Goal: Information Seeking & Learning: Learn about a topic

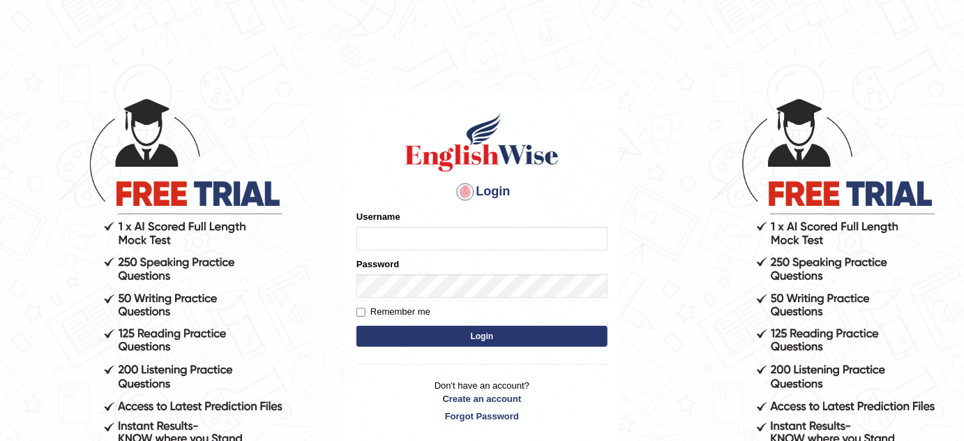
type input "gurbaniwalia8"
click at [473, 338] on button "Login" at bounding box center [481, 336] width 251 height 21
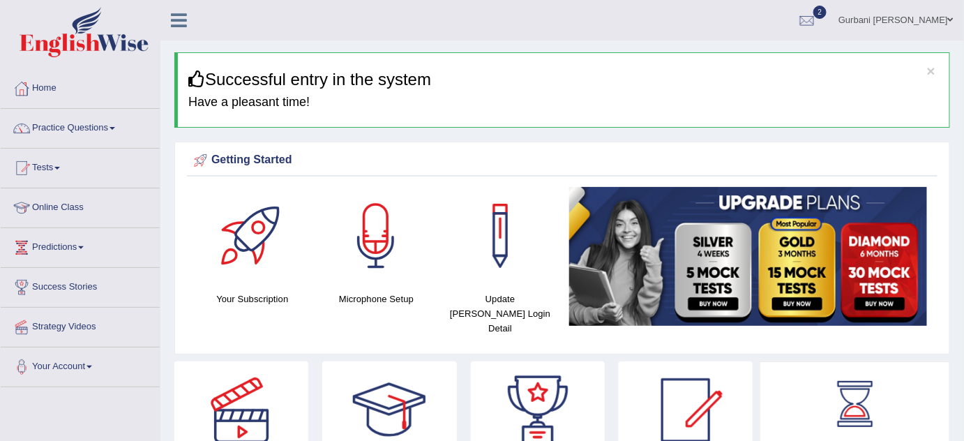
click at [107, 123] on link "Practice Questions" at bounding box center [80, 126] width 159 height 35
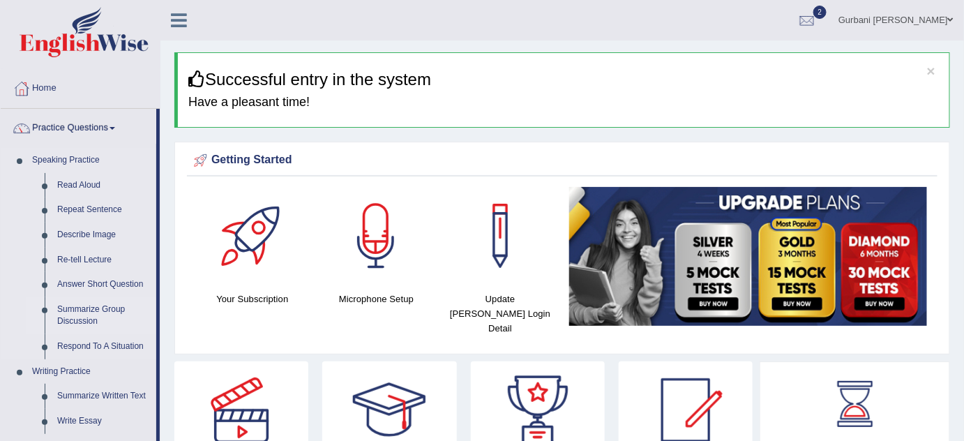
click at [86, 315] on link "Summarize Group Discussion" at bounding box center [103, 315] width 105 height 37
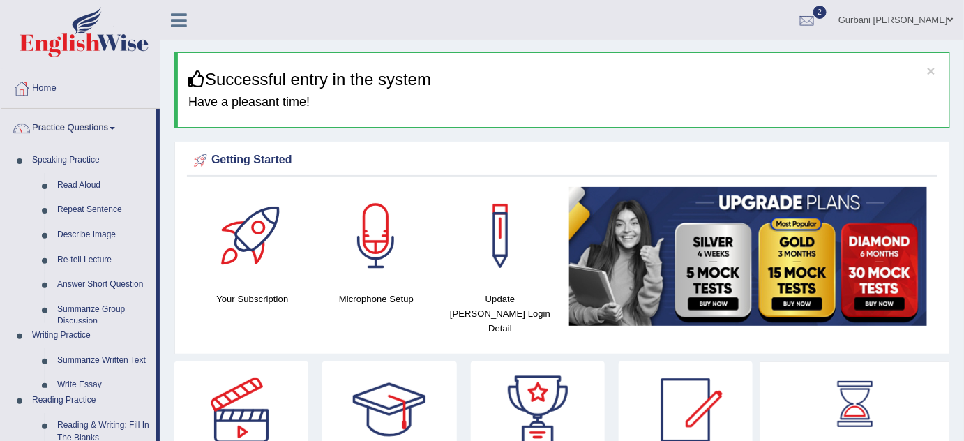
drag, startPoint x: 86, startPoint y: 315, endPoint x: 322, endPoint y: 289, distance: 238.0
click at [86, 315] on ul "Speaking Practice Read Aloud Repeat Sentence Describe Image Re-tell Lecture Ans…" at bounding box center [79, 447] width 156 height 599
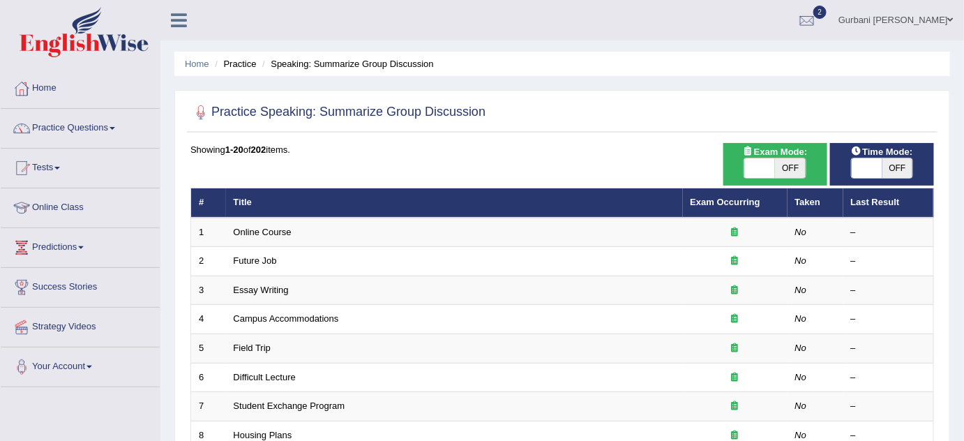
click at [790, 172] on span "OFF" at bounding box center [790, 168] width 31 height 20
checkbox input "true"
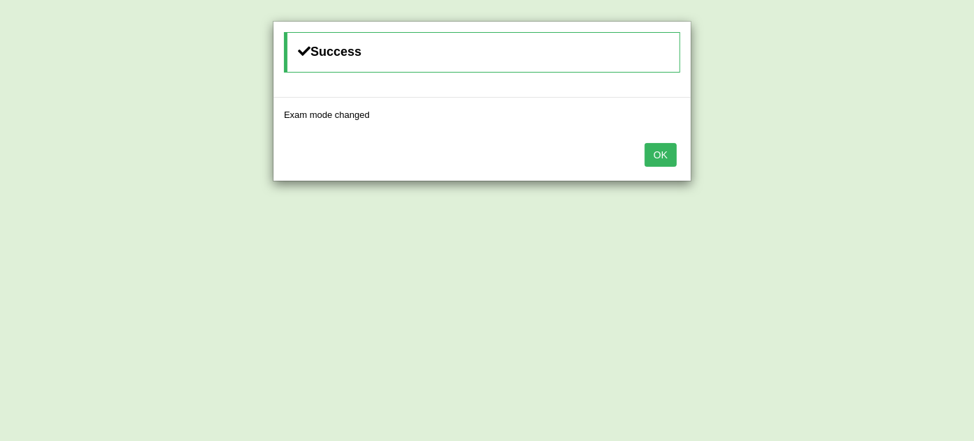
click at [666, 148] on button "OK" at bounding box center [661, 155] width 32 height 24
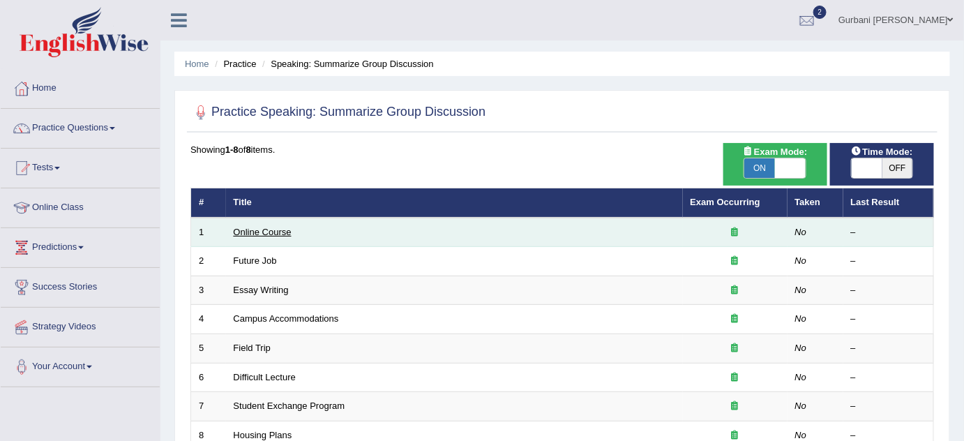
click at [269, 230] on link "Online Course" at bounding box center [263, 232] width 58 height 10
drag, startPoint x: 269, startPoint y: 230, endPoint x: 283, endPoint y: 231, distance: 14.0
click at [269, 230] on link "Online Course" at bounding box center [263, 232] width 58 height 10
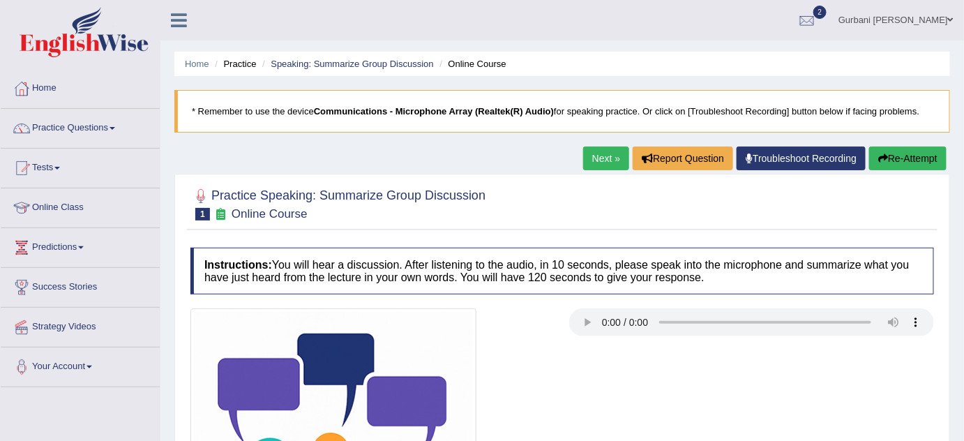
click at [536, 259] on h4 "Instructions: You will hear a discussion. After listening to the audio, in 10 s…" at bounding box center [562, 271] width 744 height 47
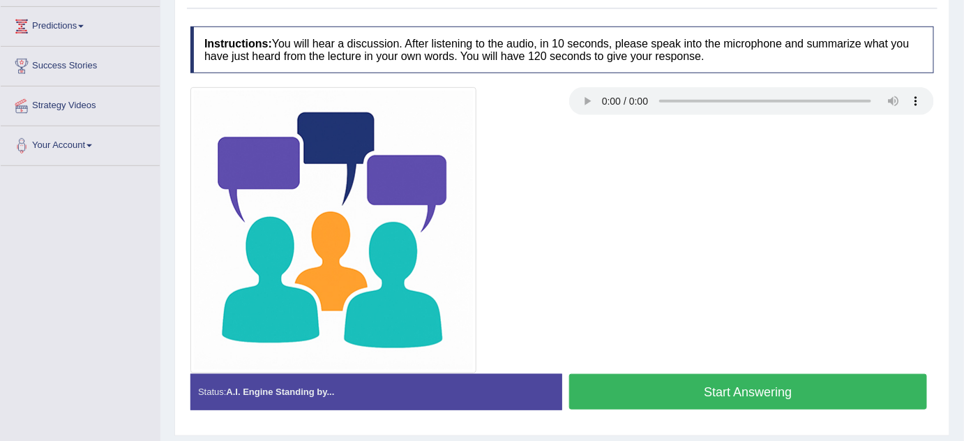
scroll to position [216, 0]
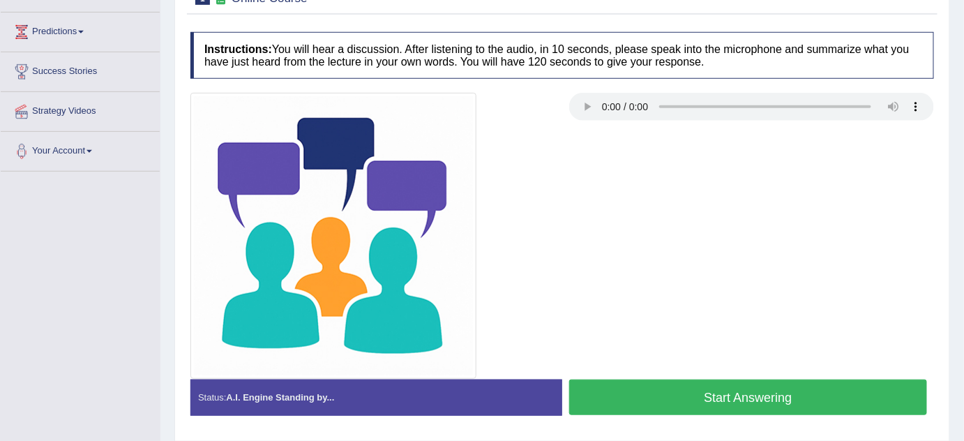
click at [756, 247] on div at bounding box center [562, 236] width 758 height 286
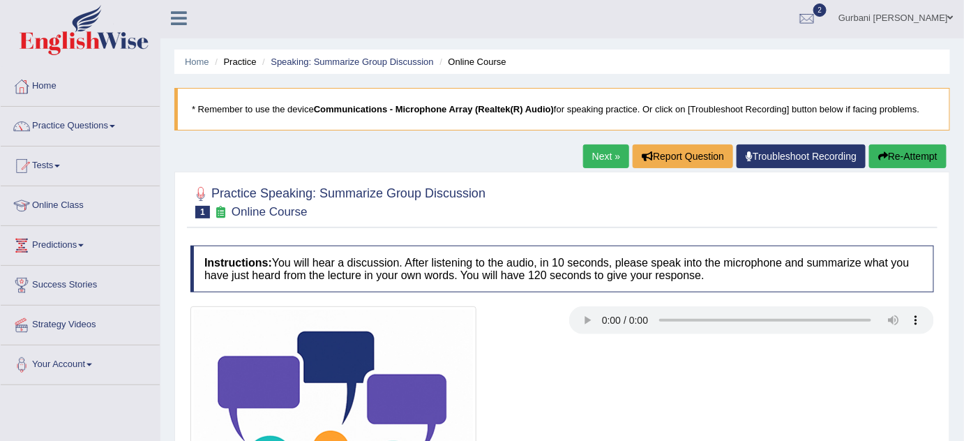
scroll to position [0, 0]
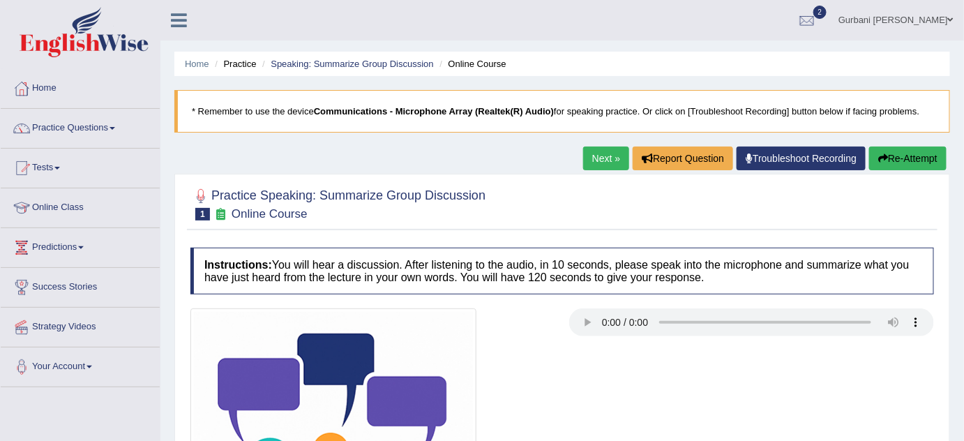
click at [593, 161] on link "Next »" at bounding box center [606, 158] width 46 height 24
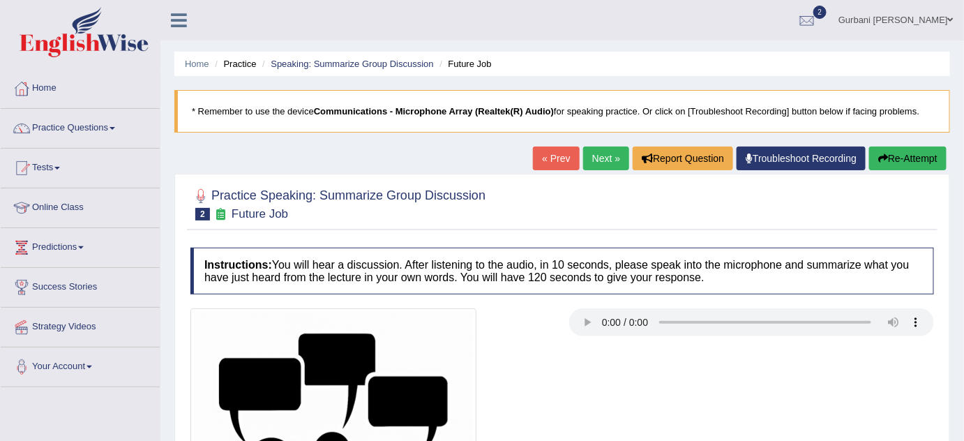
click at [633, 230] on div "Practice Speaking: Summarize Group Discussion 2 Future Job Instructions: You wi…" at bounding box center [562, 415] width 776 height 483
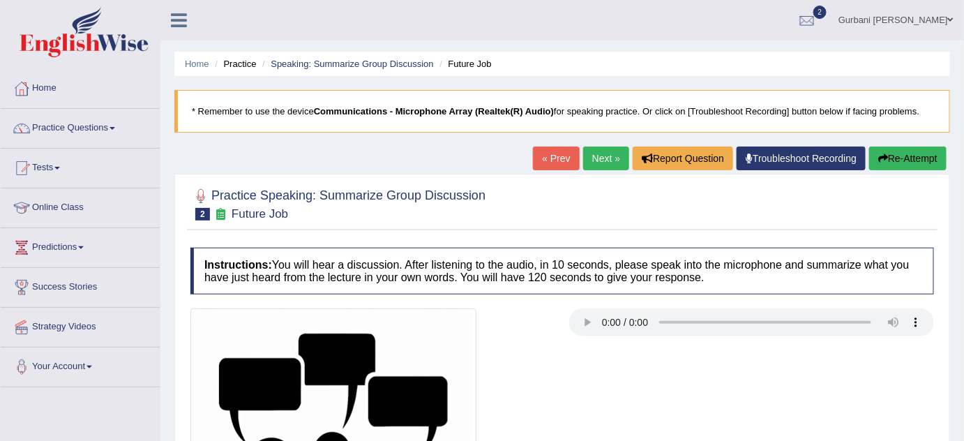
click at [779, 224] on div at bounding box center [562, 203] width 744 height 43
click at [659, 243] on div "Instructions: You will hear a discussion. After listening to the audio, in 10 s…" at bounding box center [562, 445] width 751 height 408
click at [774, 61] on ul "Home Practice Speaking: Summarize Group Discussion Future Job" at bounding box center [562, 64] width 776 height 24
click at [684, 233] on div "Practice Speaking: Summarize Group Discussion 2 Future Job Instructions: You wi…" at bounding box center [562, 415] width 776 height 483
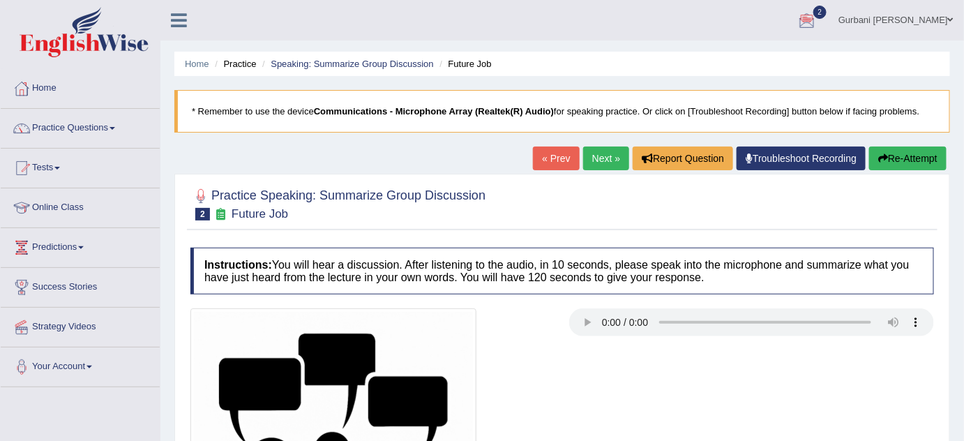
click at [744, 217] on div at bounding box center [562, 203] width 744 height 43
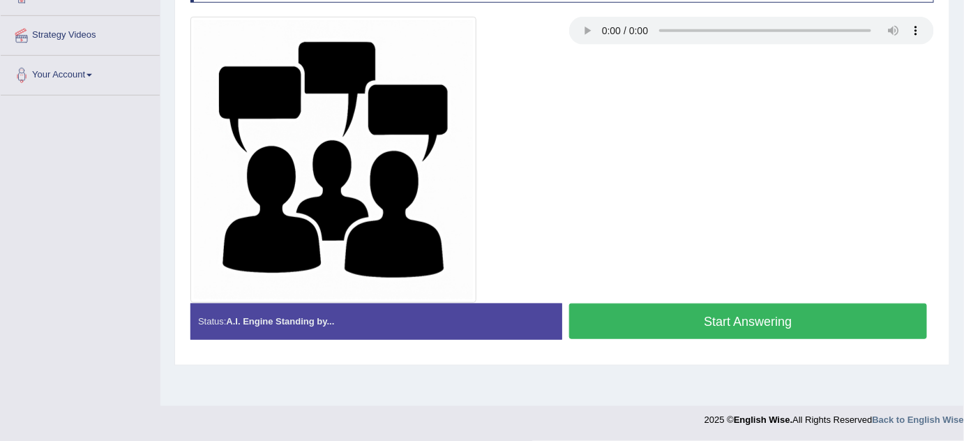
click at [710, 197] on div at bounding box center [562, 160] width 758 height 286
click at [710, 191] on div at bounding box center [562, 160] width 758 height 286
click at [709, 192] on div at bounding box center [562, 160] width 758 height 286
click at [640, 213] on div at bounding box center [562, 160] width 758 height 286
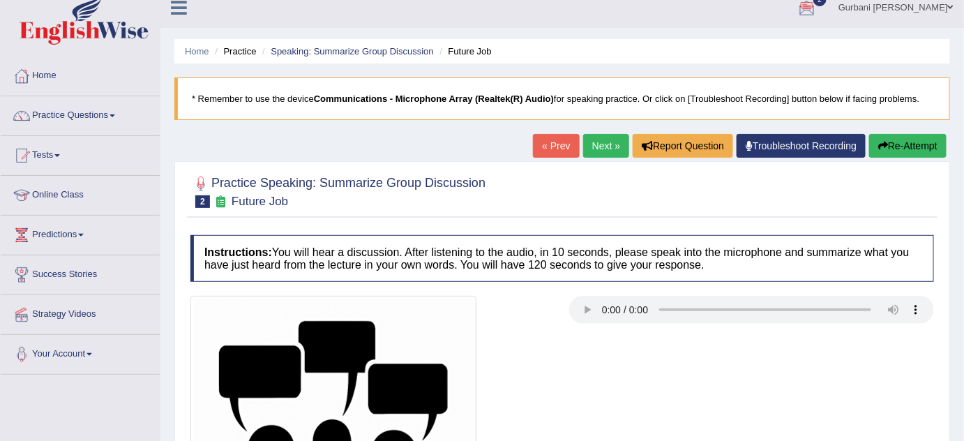
scroll to position [0, 0]
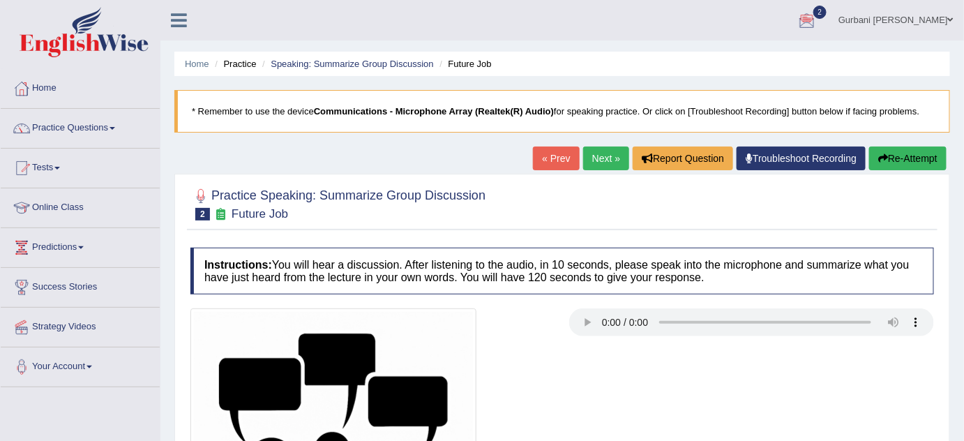
click at [598, 159] on link "Next »" at bounding box center [606, 158] width 46 height 24
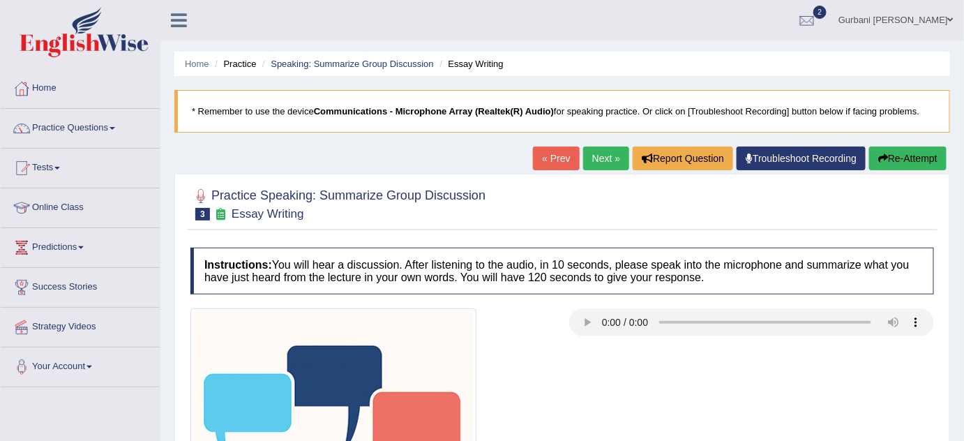
click at [721, 252] on h4 "Instructions: You will hear a discussion. After listening to the audio, in 10 s…" at bounding box center [562, 271] width 744 height 47
click at [779, 254] on h4 "Instructions: You will hear a discussion. After listening to the audio, in 10 s…" at bounding box center [562, 271] width 744 height 47
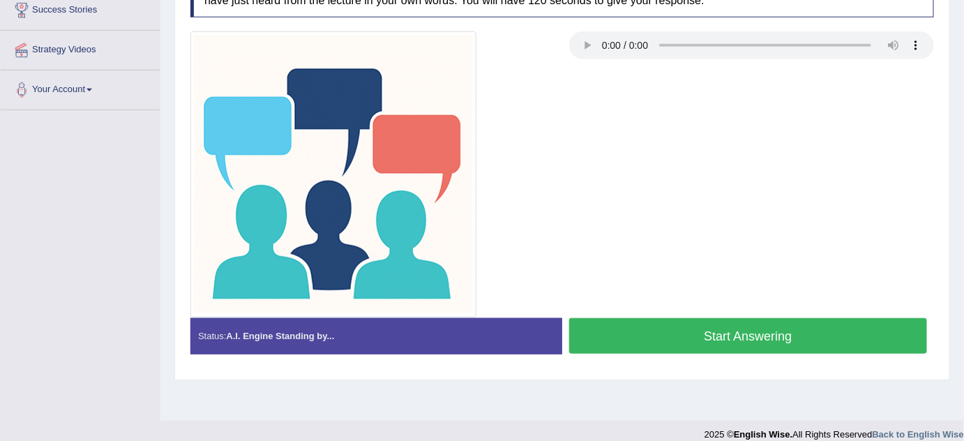
scroll to position [292, 0]
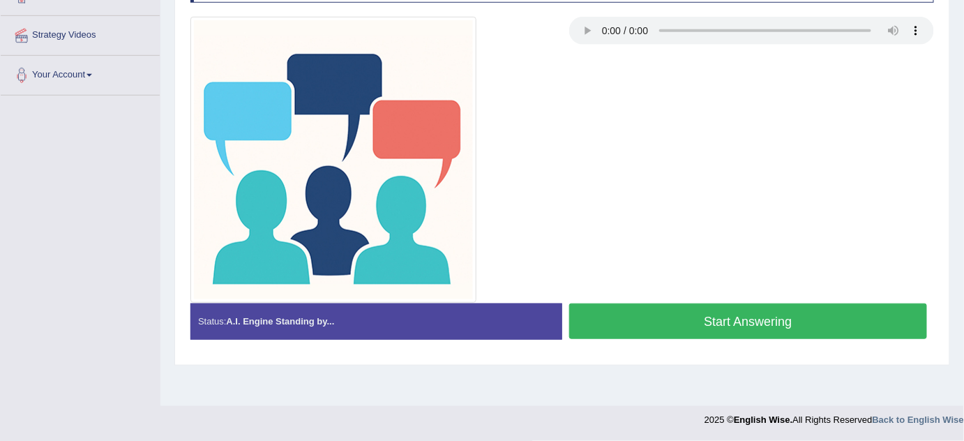
click at [864, 130] on div at bounding box center [562, 160] width 758 height 286
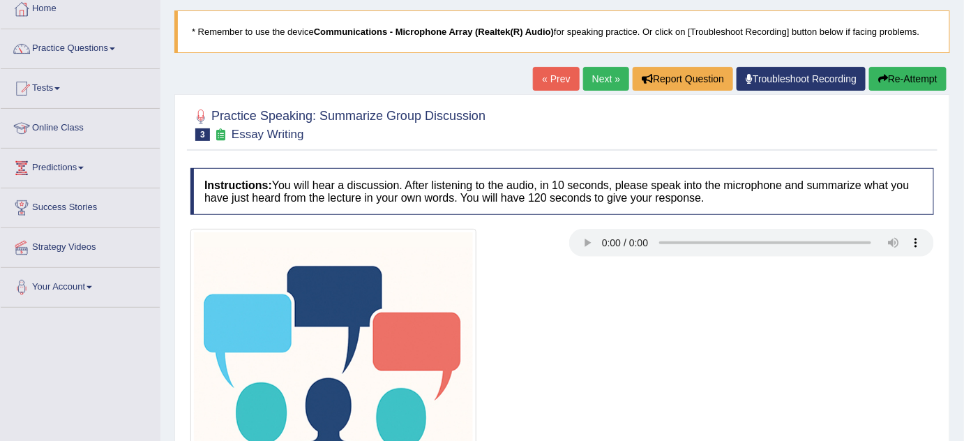
scroll to position [0, 0]
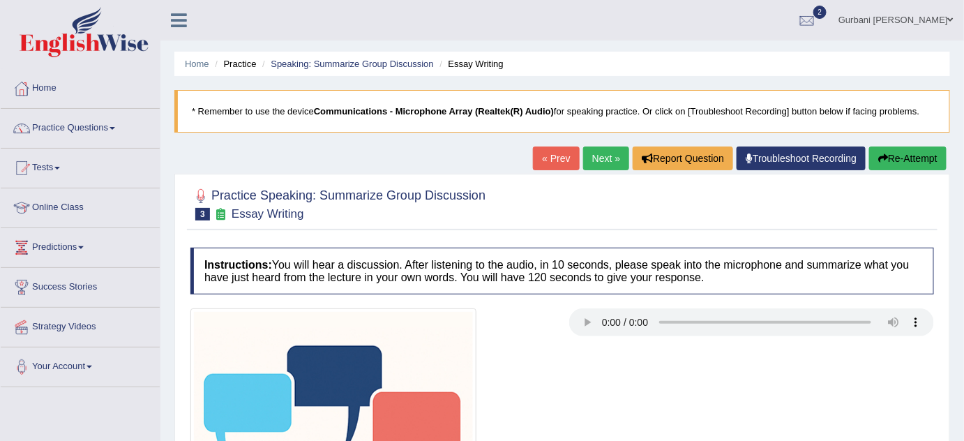
click at [608, 158] on link "Next »" at bounding box center [606, 158] width 46 height 24
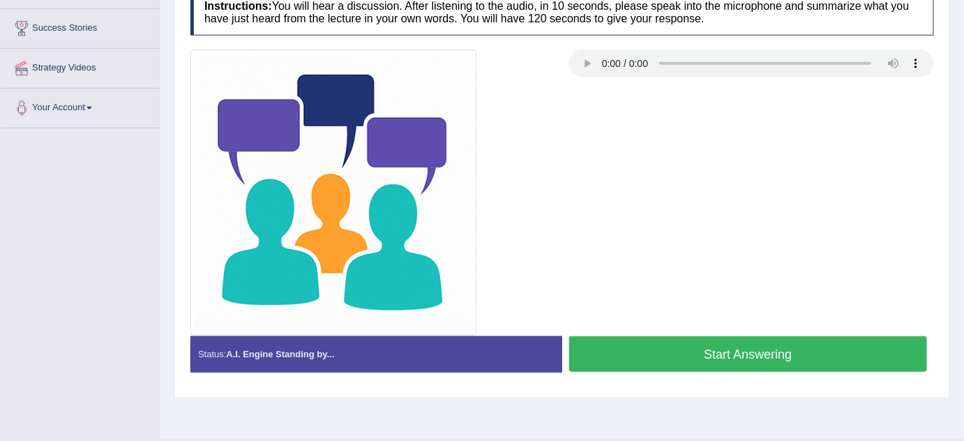
scroll to position [292, 0]
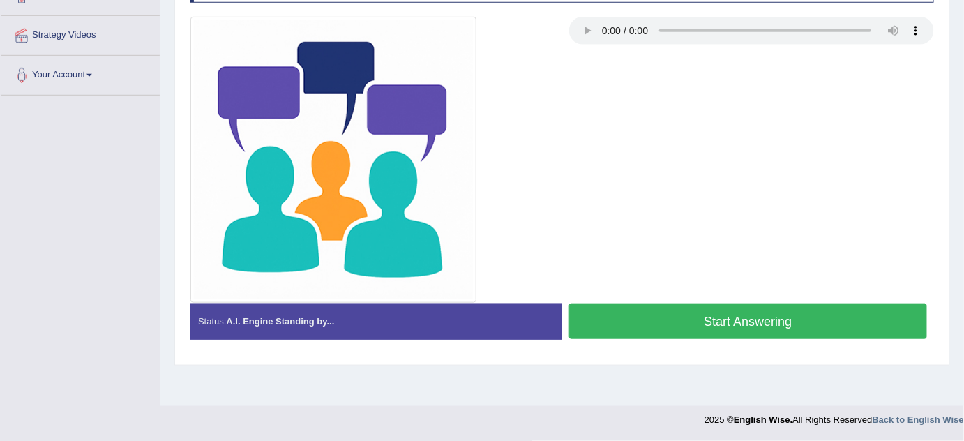
click at [790, 67] on div at bounding box center [562, 160] width 758 height 286
click at [571, 105] on div at bounding box center [562, 160] width 758 height 286
click at [710, 123] on div at bounding box center [562, 160] width 758 height 286
click at [883, 164] on div at bounding box center [562, 160] width 758 height 286
click at [926, 144] on div at bounding box center [562, 160] width 758 height 286
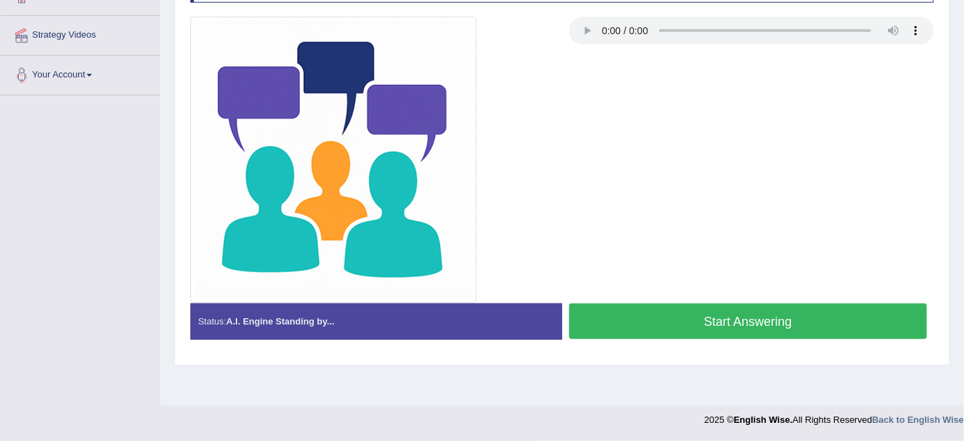
click at [887, 142] on div at bounding box center [562, 160] width 758 height 286
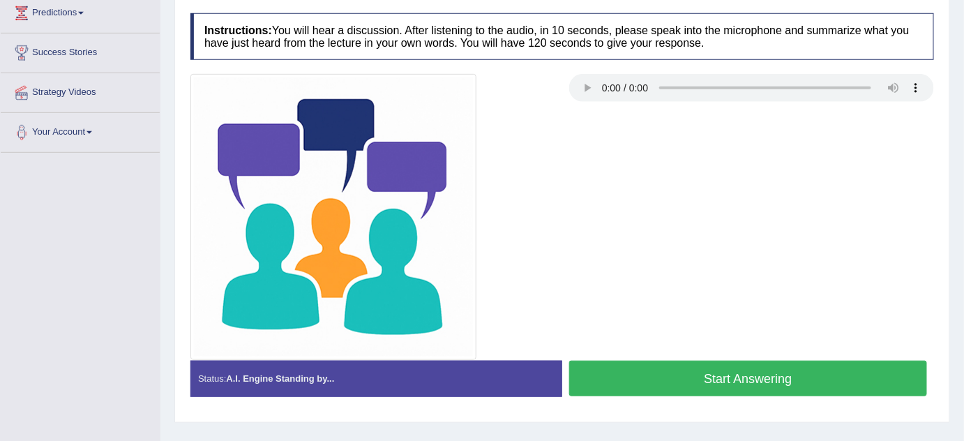
scroll to position [216, 0]
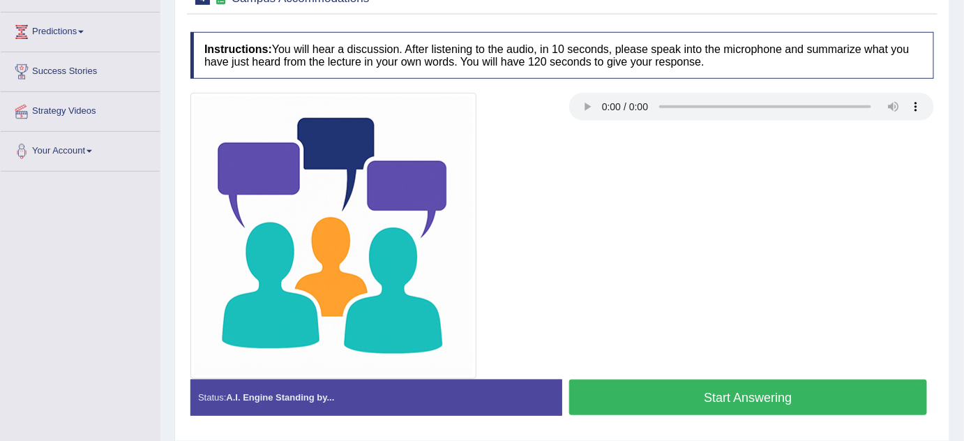
click at [467, 124] on img at bounding box center [333, 236] width 286 height 286
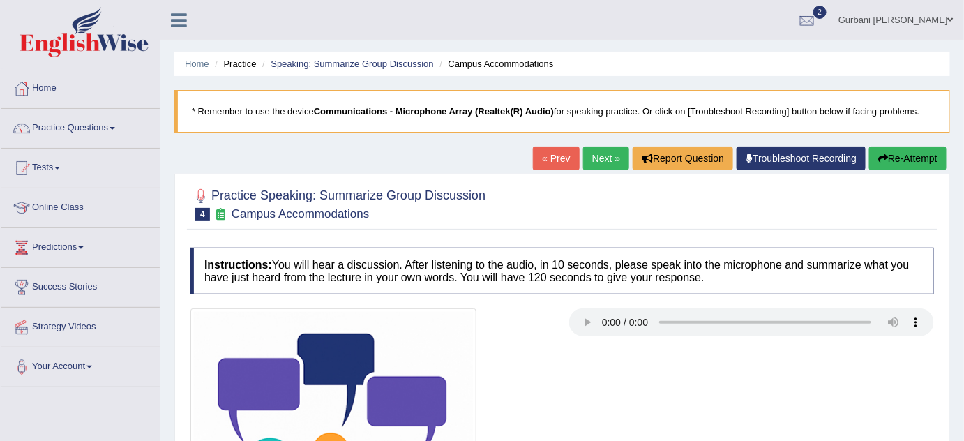
click at [116, 132] on link "Practice Questions" at bounding box center [80, 126] width 159 height 35
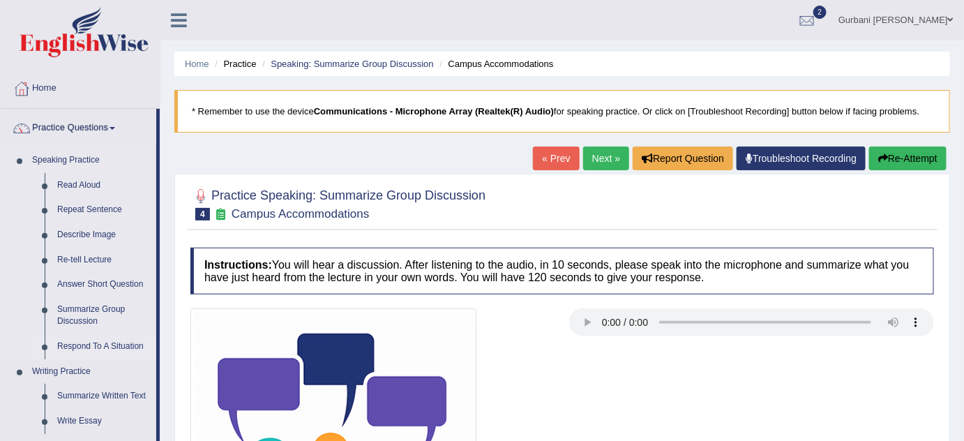
click at [93, 345] on link "Respond To A Situation" at bounding box center [103, 346] width 105 height 25
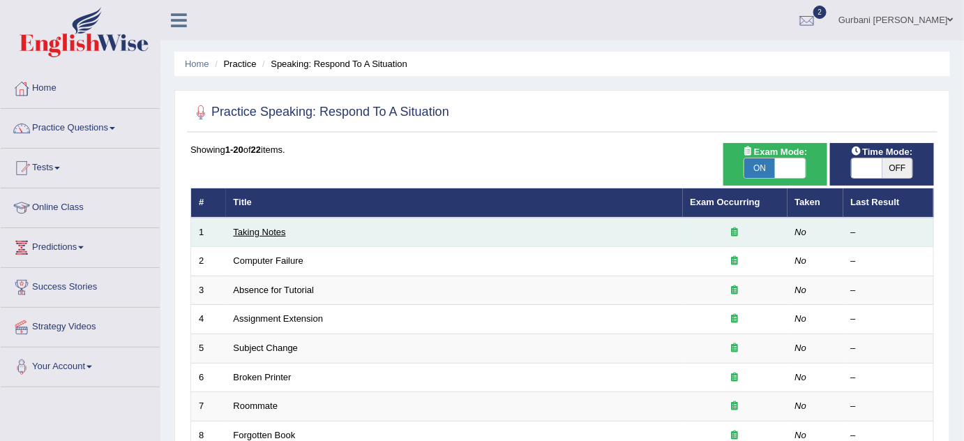
click at [270, 232] on link "Taking Notes" at bounding box center [260, 232] width 52 height 10
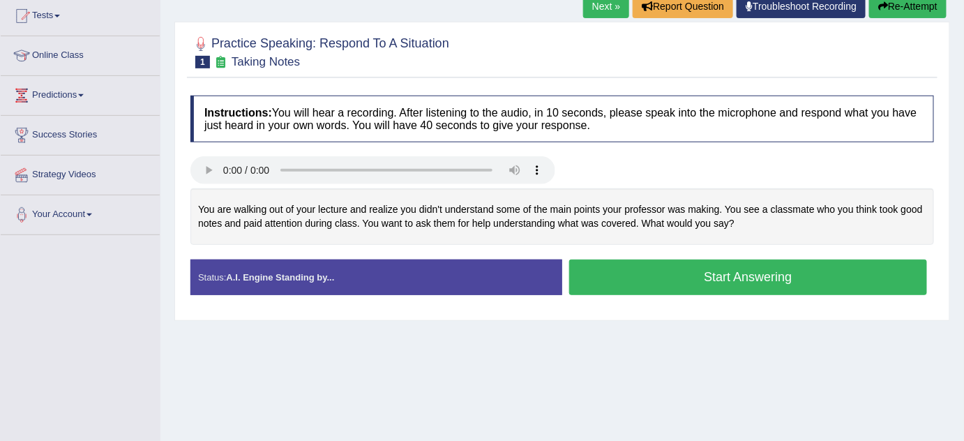
scroll to position [177, 0]
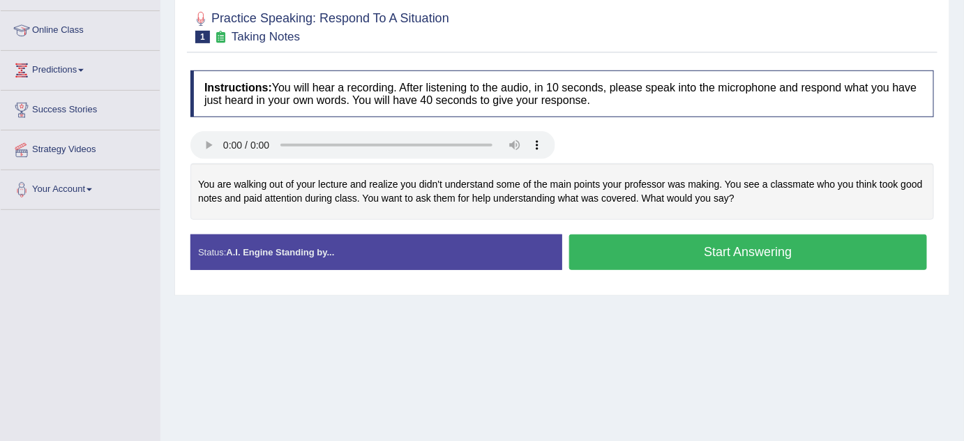
click at [367, 71] on h4 "Instructions: You will hear a recording. After listening to the audio, in 10 se…" at bounding box center [562, 93] width 744 height 47
click at [392, 50] on div "Practice Speaking: Respond To A Situation 1 Taking Notes" at bounding box center [562, 28] width 751 height 49
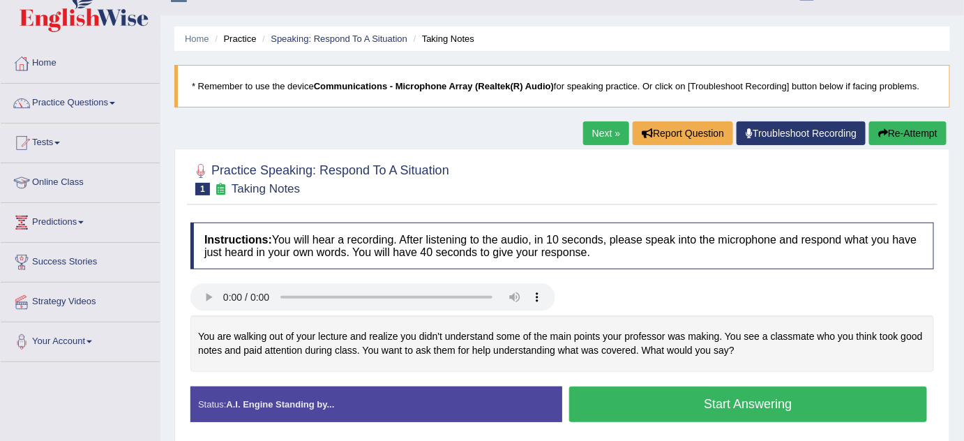
scroll to position [50, 0]
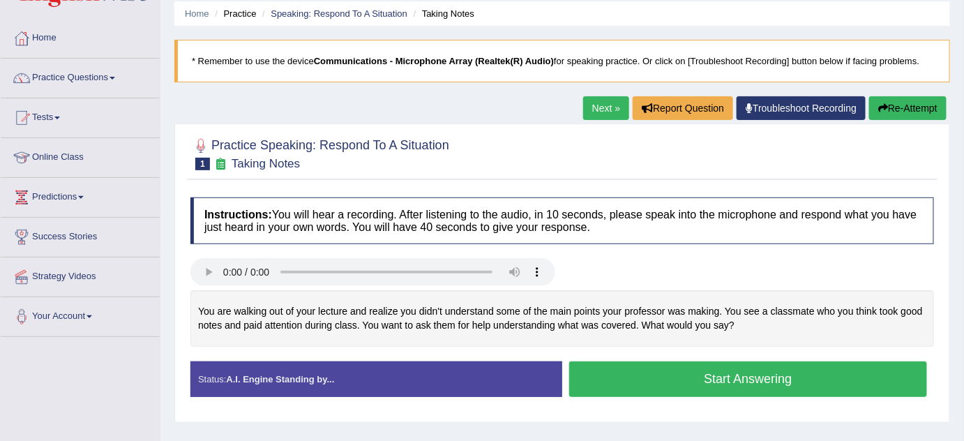
click at [607, 113] on link "Next »" at bounding box center [606, 108] width 46 height 24
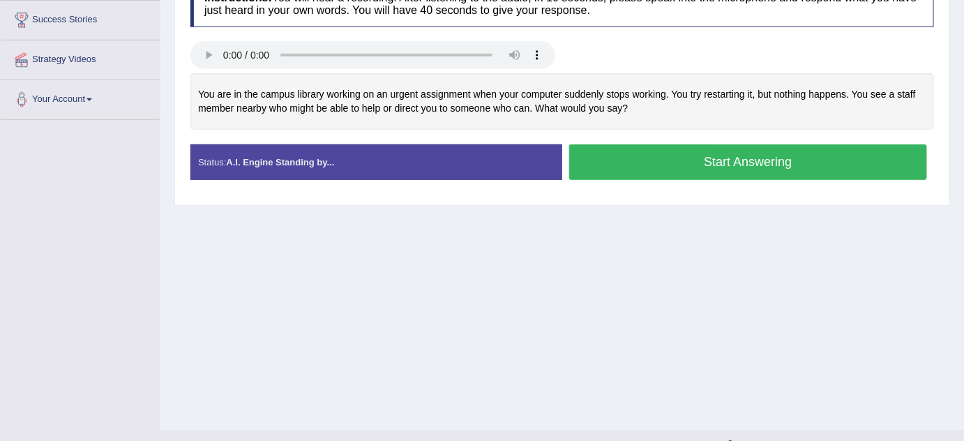
scroll to position [292, 0]
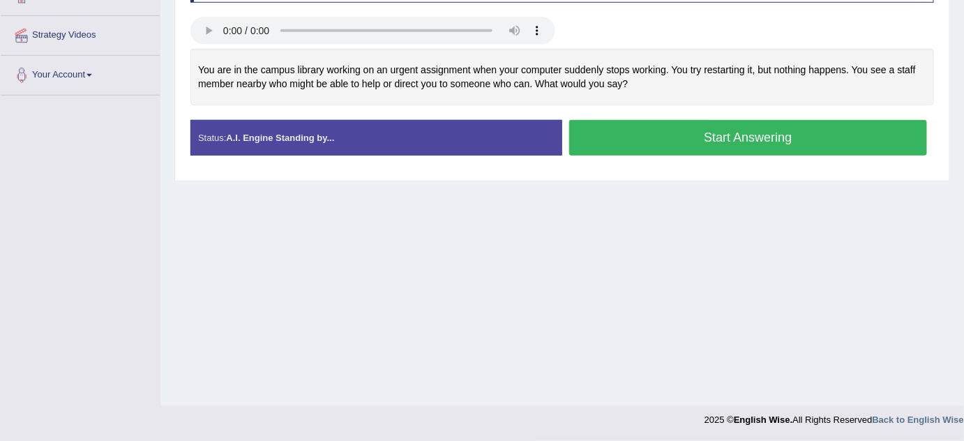
click at [834, 210] on div "Home Practice Speaking: Respond To A Situation Computer Failure * Remember to u…" at bounding box center [562, 57] width 804 height 698
click at [735, 194] on div "Home Practice Speaking: Respond To A Situation Computer Failure * Remember to u…" at bounding box center [562, 57] width 804 height 698
click at [589, 174] on div "Practice Speaking: Respond To A Situation 2 Computer Failure Instructions: You …" at bounding box center [562, 31] width 776 height 299
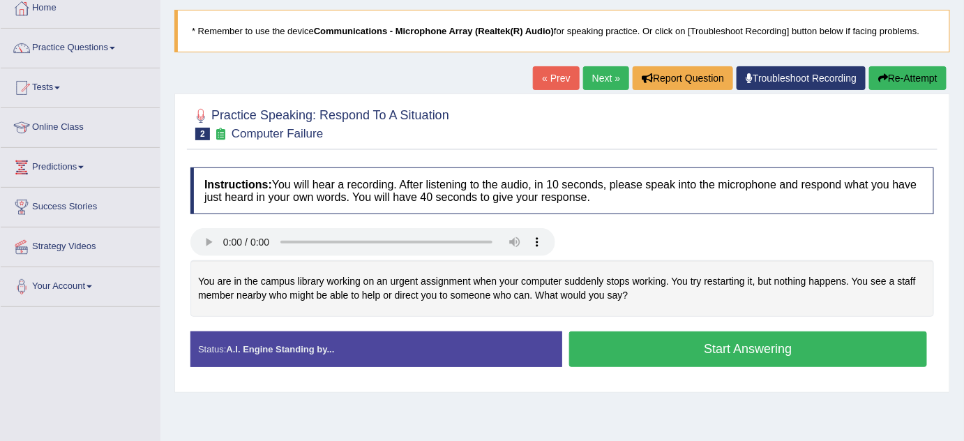
scroll to position [0, 0]
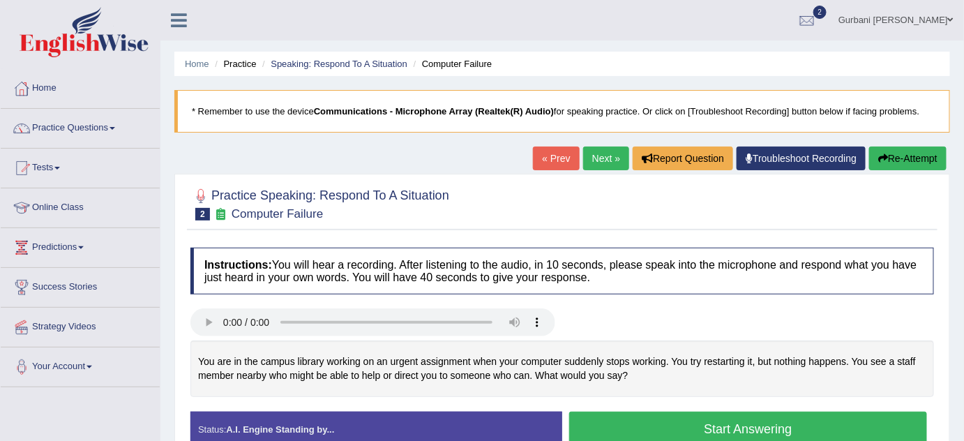
click at [593, 158] on link "Next »" at bounding box center [606, 158] width 46 height 24
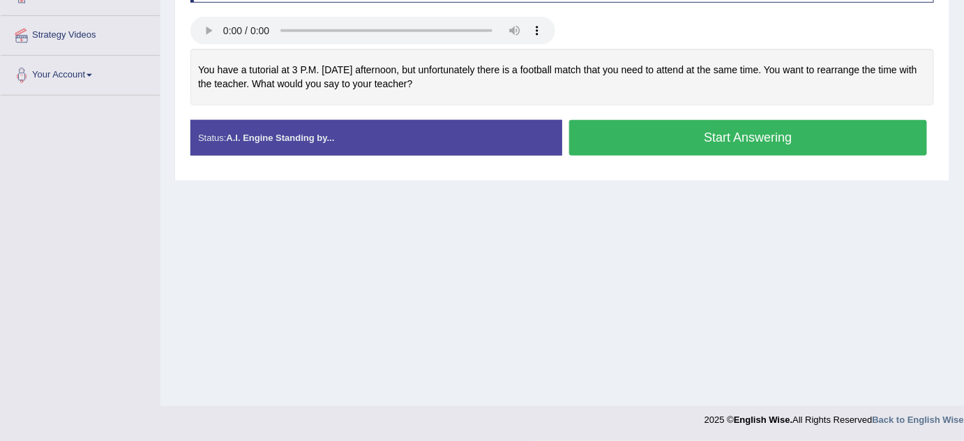
click at [883, 197] on div "Home Practice Speaking: Respond To A Situation Absence for Tutorial * Remember …" at bounding box center [562, 57] width 804 height 698
click at [831, 43] on div "Instructions: You will hear a recording. After listening to the audio, in 10 se…" at bounding box center [562, 61] width 751 height 225
click at [799, 77] on div "You have a tutorial at 3 P.M. on Monday afternoon, but unfortunately there is a…" at bounding box center [562, 77] width 744 height 57
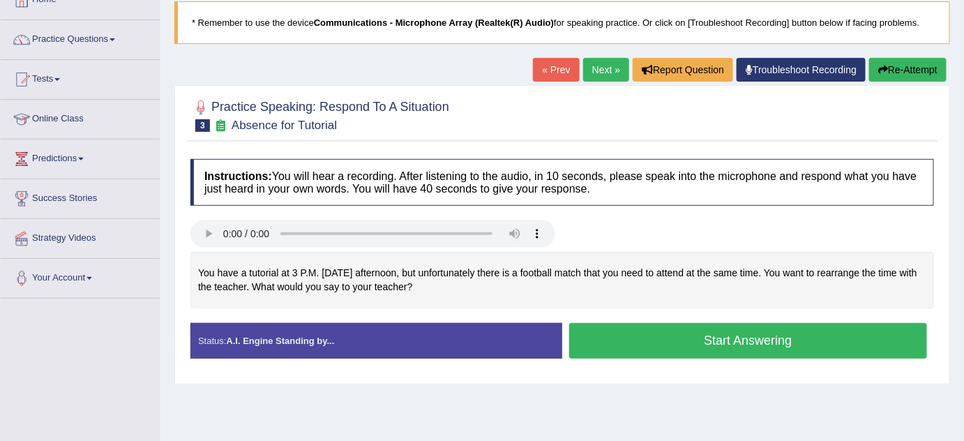
scroll to position [63, 0]
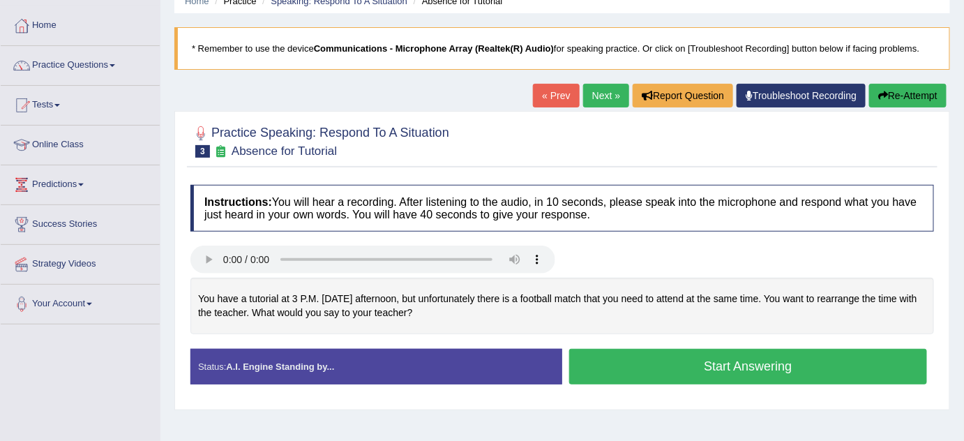
click at [599, 95] on link "Next »" at bounding box center [606, 96] width 46 height 24
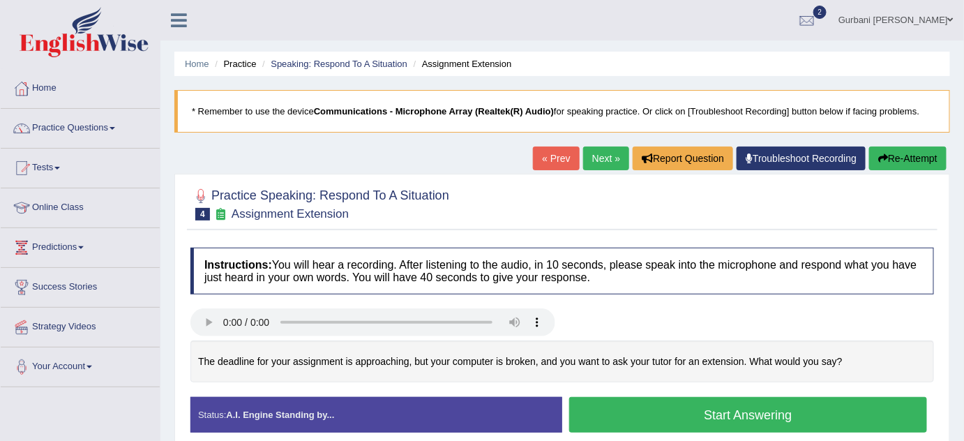
click at [595, 150] on link "Next »" at bounding box center [606, 158] width 46 height 24
click at [595, 158] on link "Next »" at bounding box center [606, 158] width 46 height 24
click at [602, 156] on link "Next »" at bounding box center [606, 158] width 46 height 24
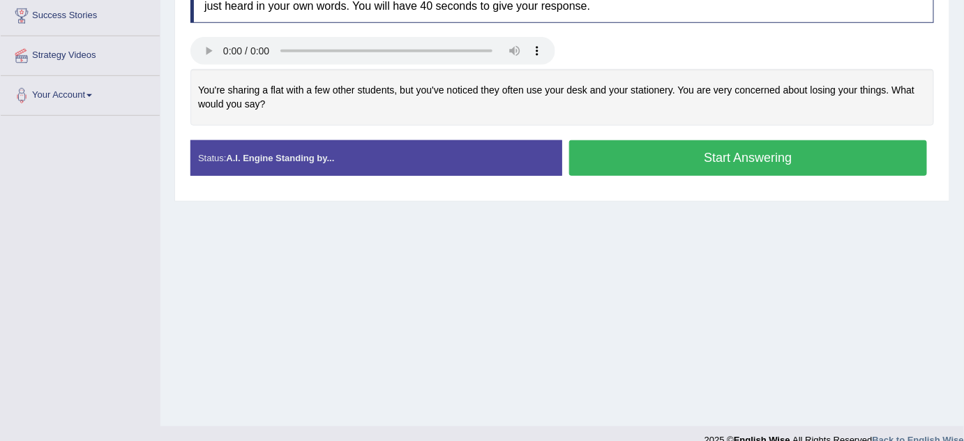
scroll to position [266, 0]
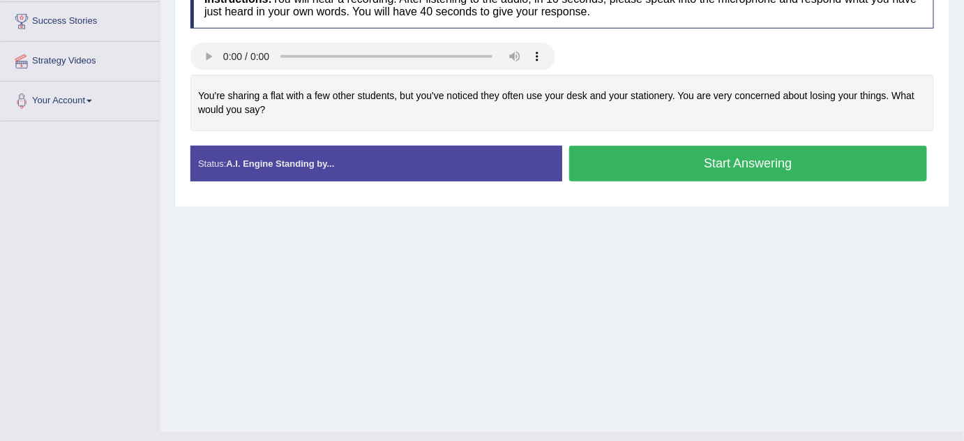
click at [749, 271] on div "Home Practice Speaking: Respond To A Situation Roommate * Remember to use the d…" at bounding box center [562, 83] width 804 height 698
click at [723, 341] on div "Home Practice Speaking: Respond To A Situation Roommate * Remember to use the d…" at bounding box center [562, 83] width 804 height 698
